Goal: Task Accomplishment & Management: Manage account settings

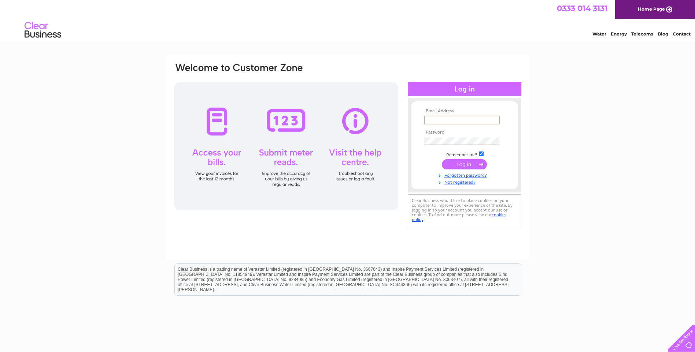
click at [463, 117] on input "text" at bounding box center [462, 120] width 76 height 9
type input "invoicesfinance@copfs.gov.uk"
click at [461, 167] on input "submit" at bounding box center [464, 164] width 45 height 10
click at [460, 165] on input "submit" at bounding box center [464, 164] width 45 height 10
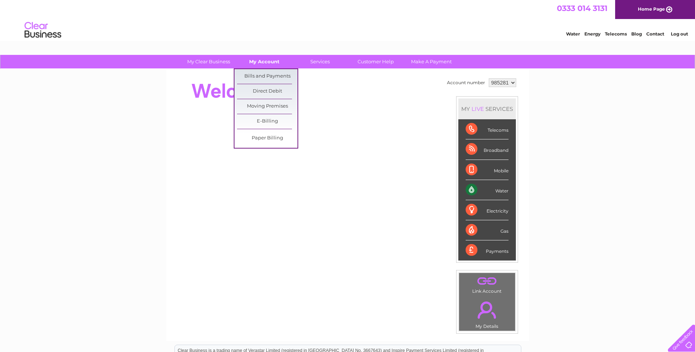
click at [260, 62] on link "My Account" at bounding box center [264, 62] width 60 height 14
click at [260, 73] on link "Bills and Payments" at bounding box center [267, 76] width 60 height 15
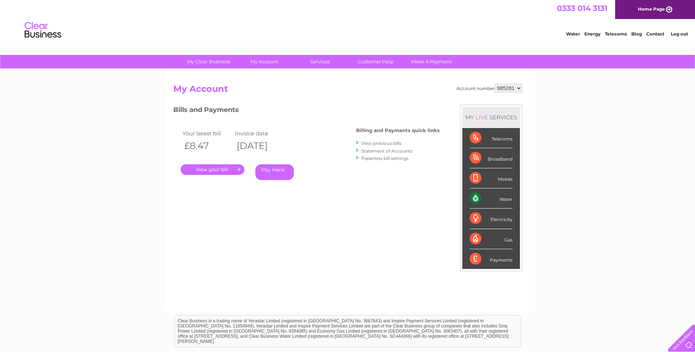
click at [675, 33] on link "Log out" at bounding box center [679, 33] width 17 height 5
